Goal: Information Seeking & Learning: Learn about a topic

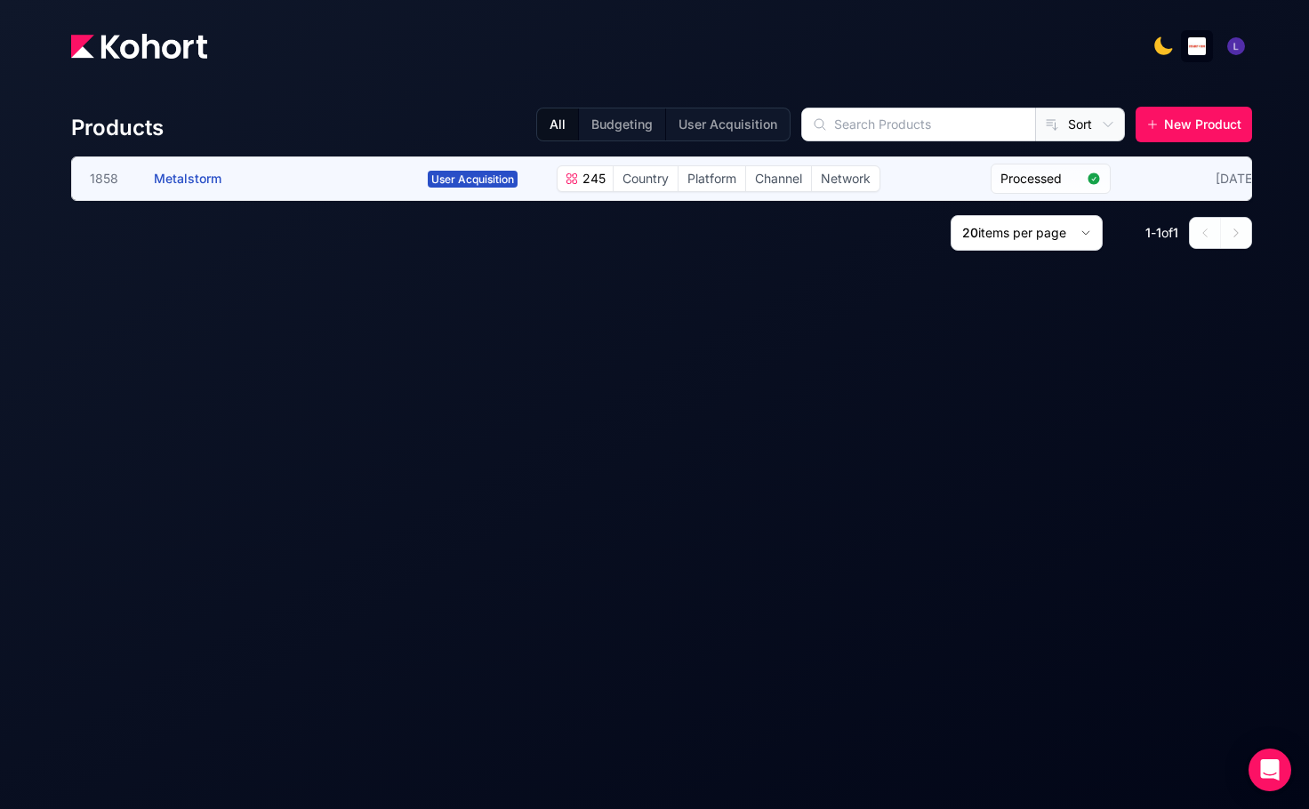
click at [792, 181] on span "Channel" at bounding box center [778, 178] width 65 height 25
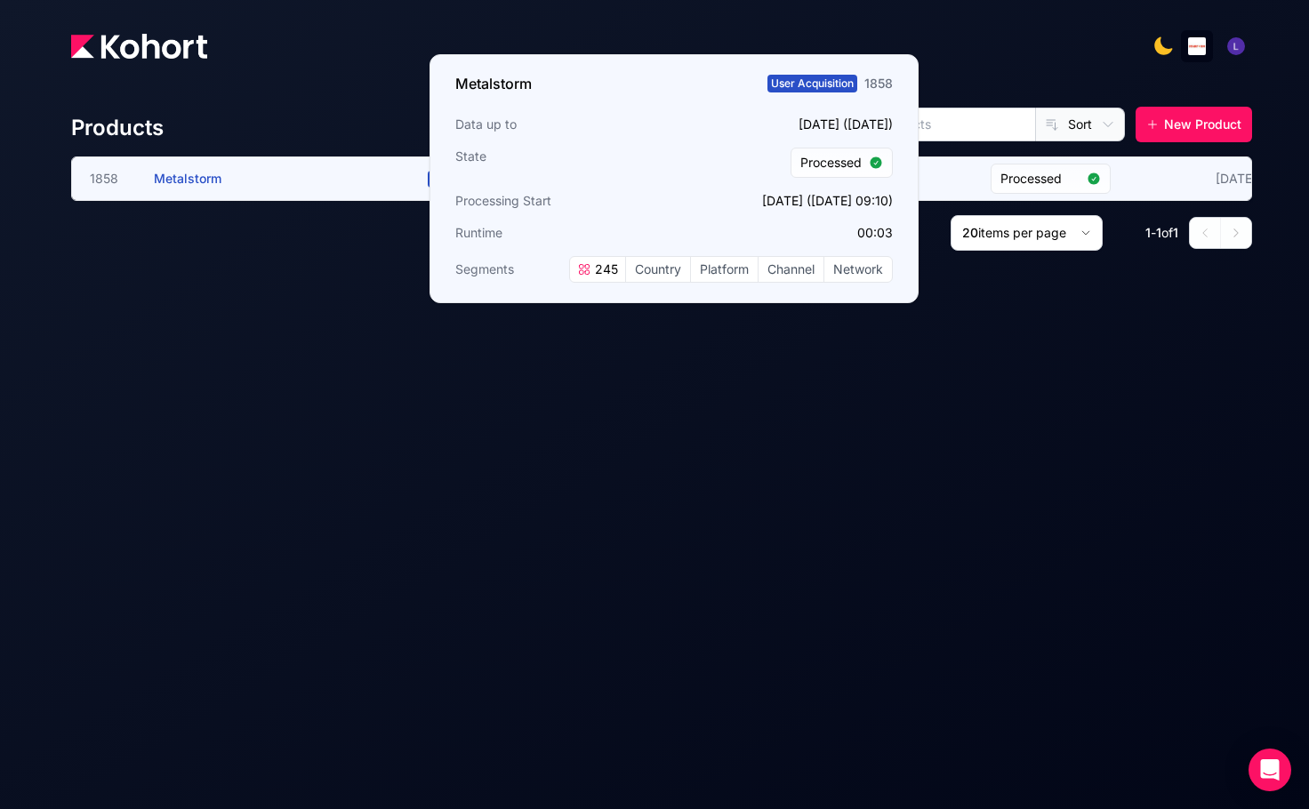
click at [186, 177] on span "Metalstorm" at bounding box center [188, 178] width 68 height 15
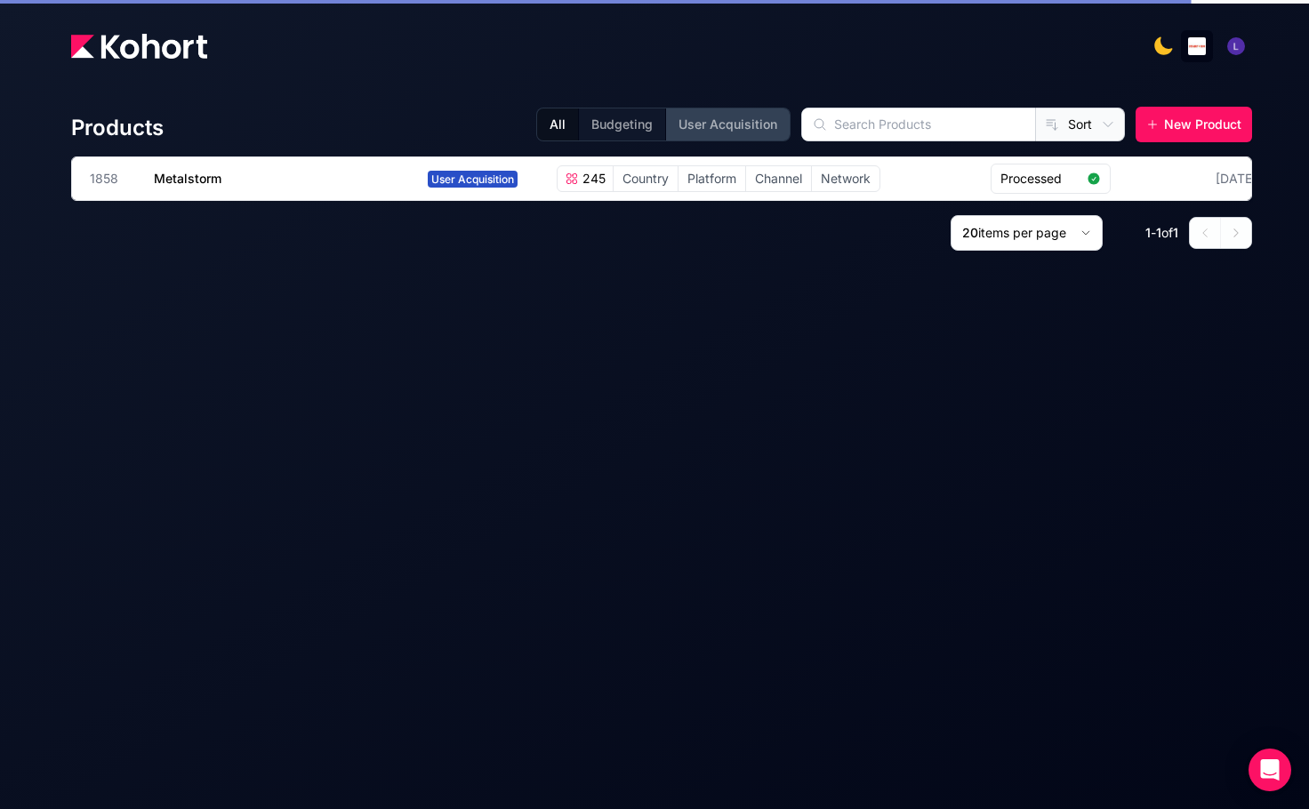
click at [733, 122] on button "User Acquisition" at bounding box center [727, 124] width 124 height 32
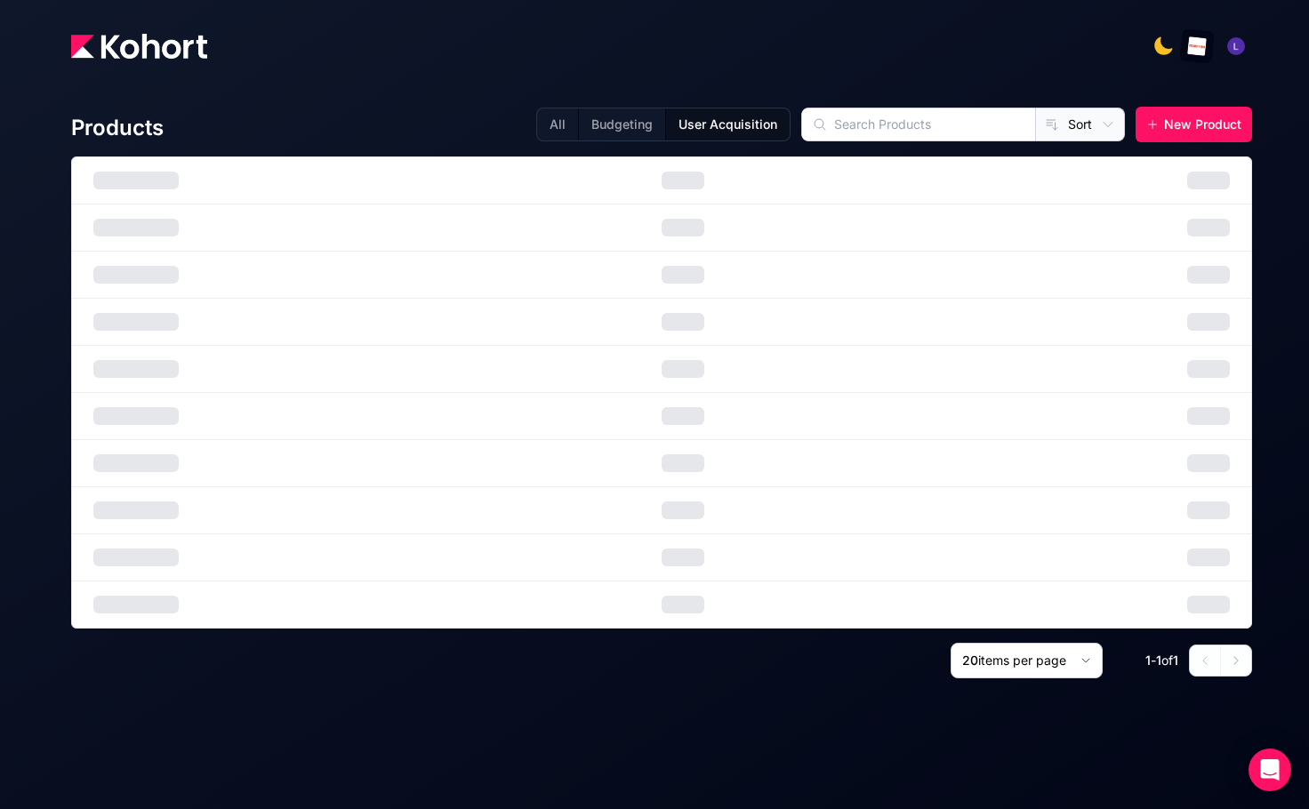
click at [1196, 44] on img "button" at bounding box center [1197, 46] width 20 height 20
click at [1235, 91] on span "Starform" at bounding box center [1253, 90] width 51 height 18
click at [549, 129] on button "All" at bounding box center [557, 124] width 41 height 32
click at [149, 129] on h4 "Products" at bounding box center [117, 128] width 92 height 28
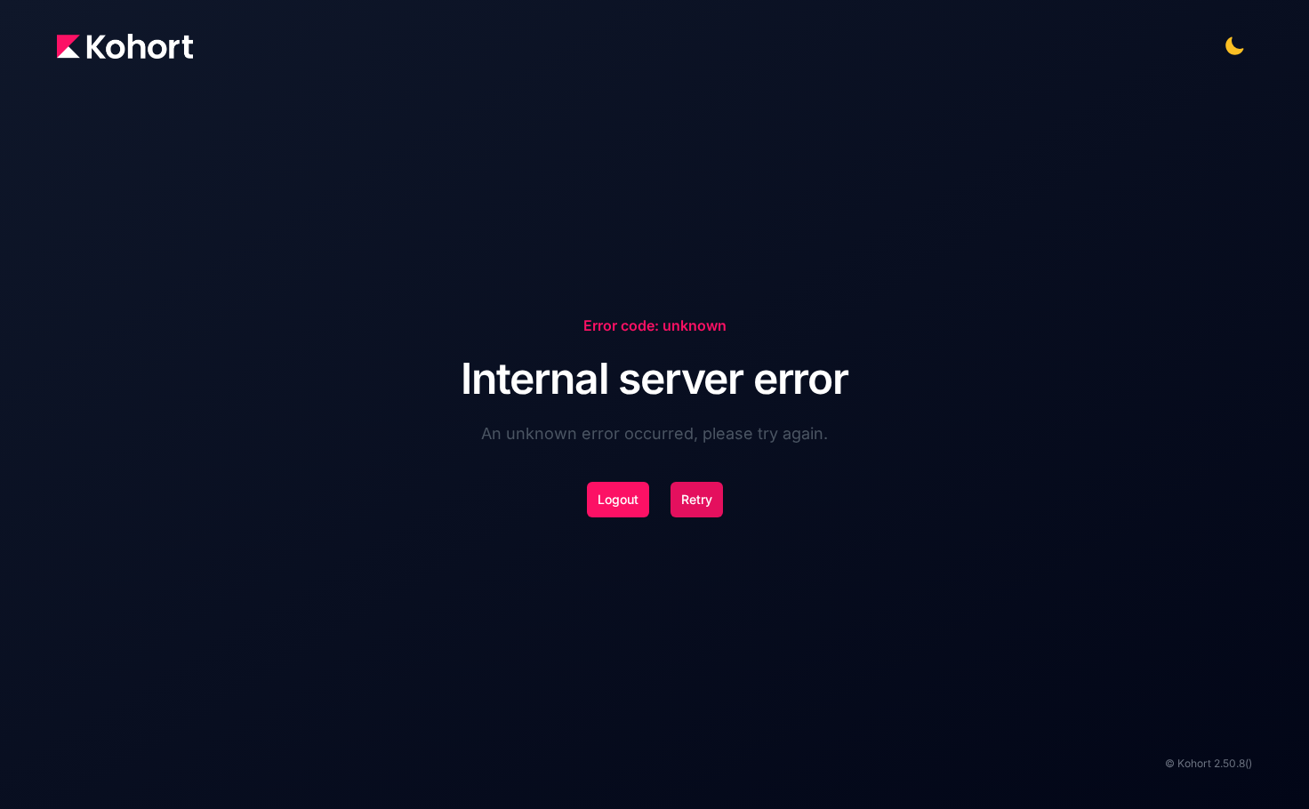
click at [704, 497] on button "Retry" at bounding box center [696, 500] width 52 height 36
click at [708, 508] on button "Retry" at bounding box center [696, 500] width 52 height 36
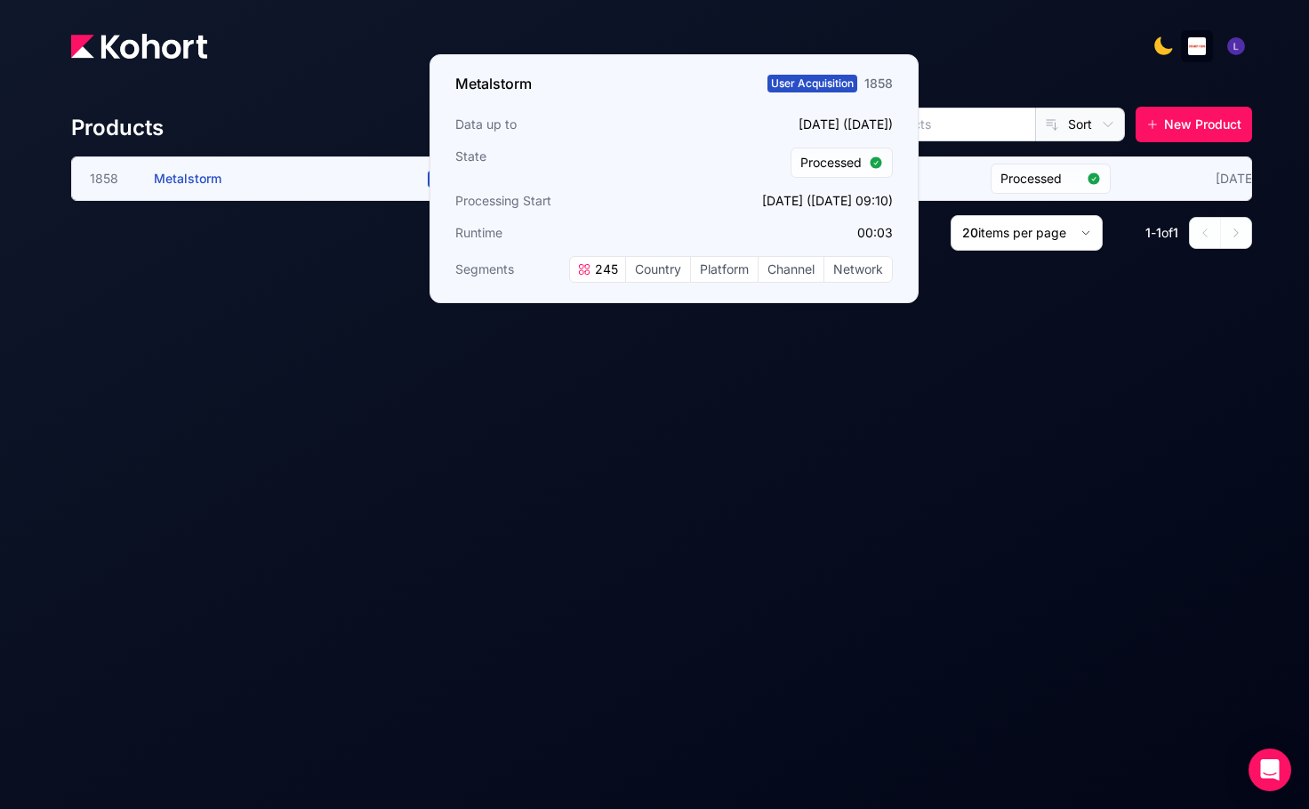
click at [197, 184] on span "Metalstorm" at bounding box center [188, 178] width 68 height 15
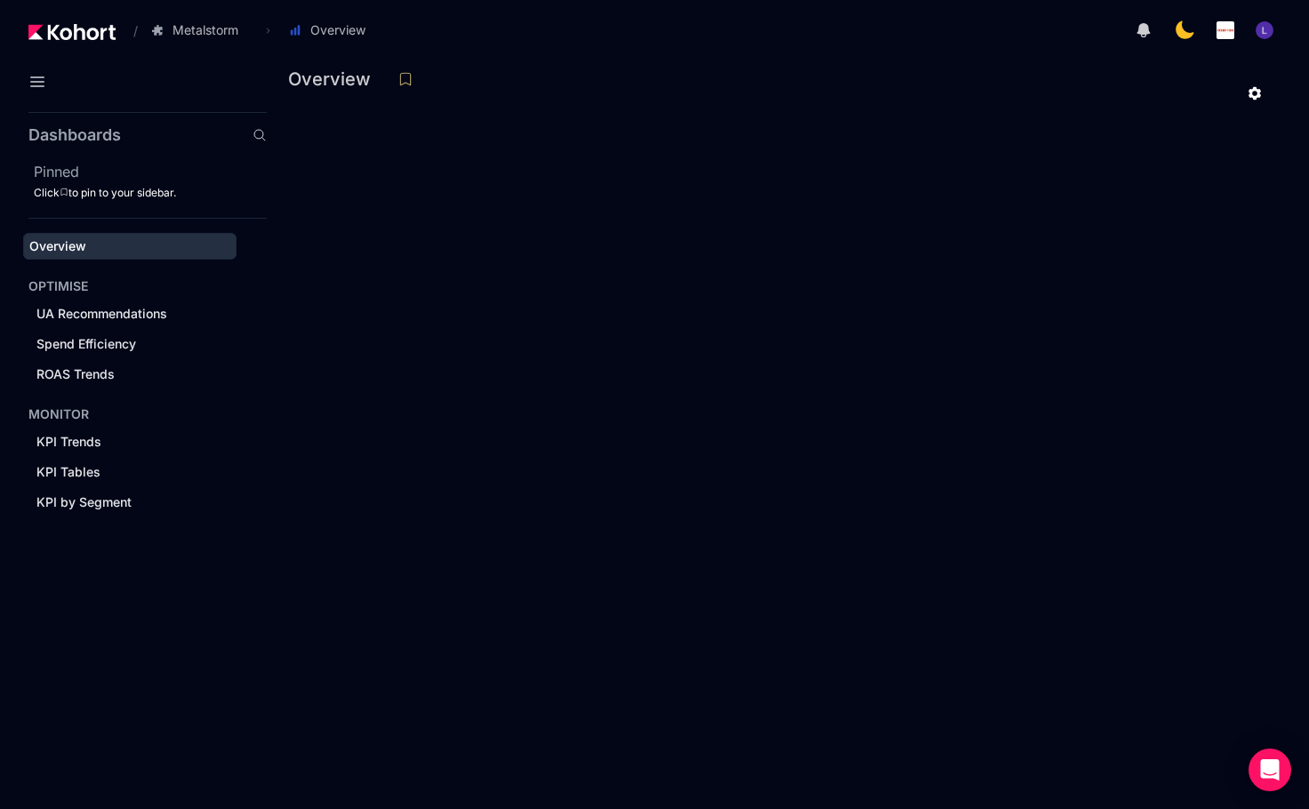
click at [155, 328] on div "UA Recommendations Spend Efficiency ROAS Trends" at bounding box center [147, 344] width 238 height 87
click at [159, 312] on span "UA Recommendations" at bounding box center [101, 313] width 131 height 15
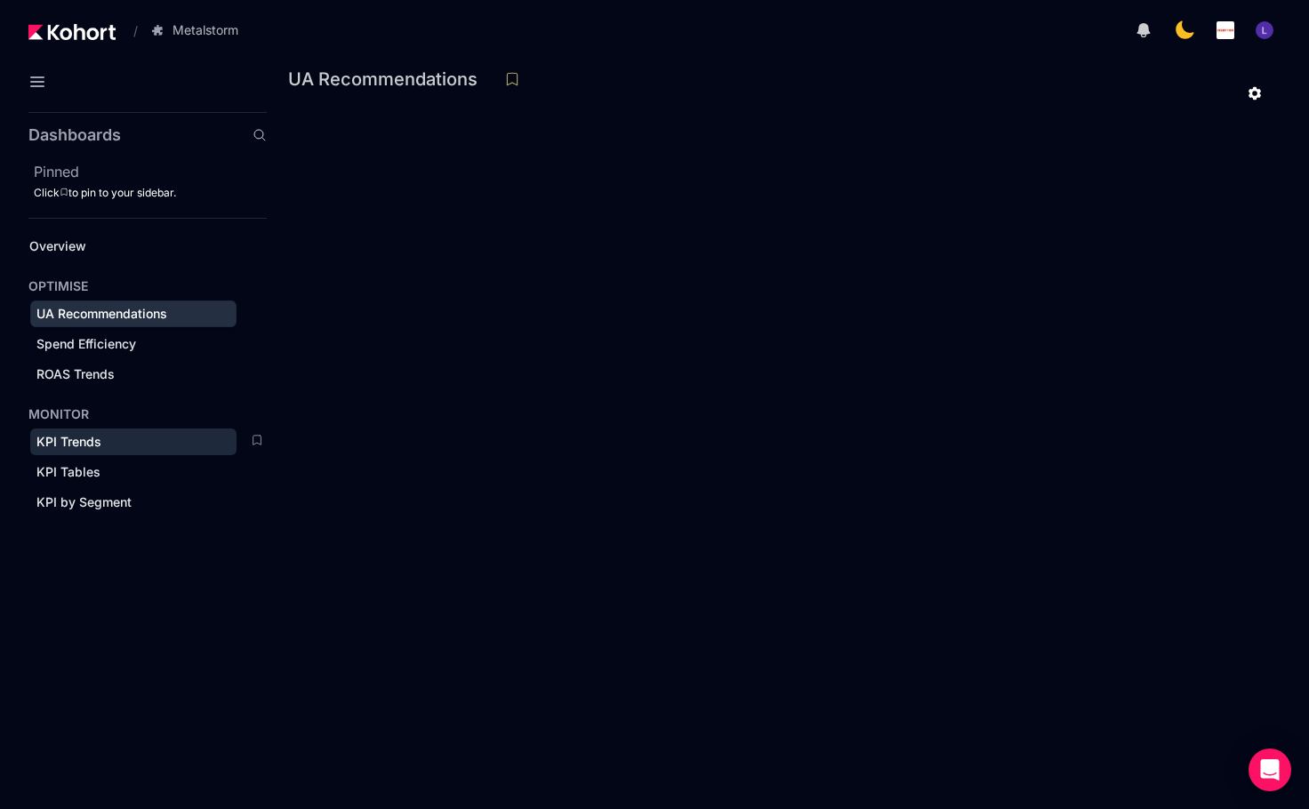
click at [62, 445] on span "KPI Trends" at bounding box center [68, 441] width 65 height 15
